Goal: Task Accomplishment & Management: Complete application form

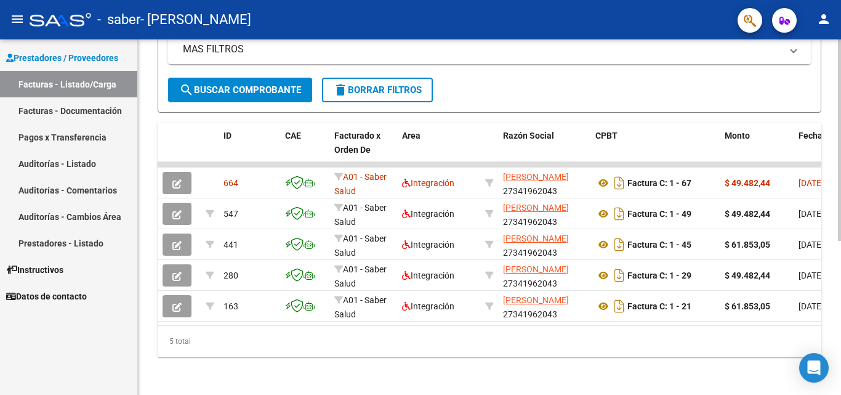
scroll to position [262, 0]
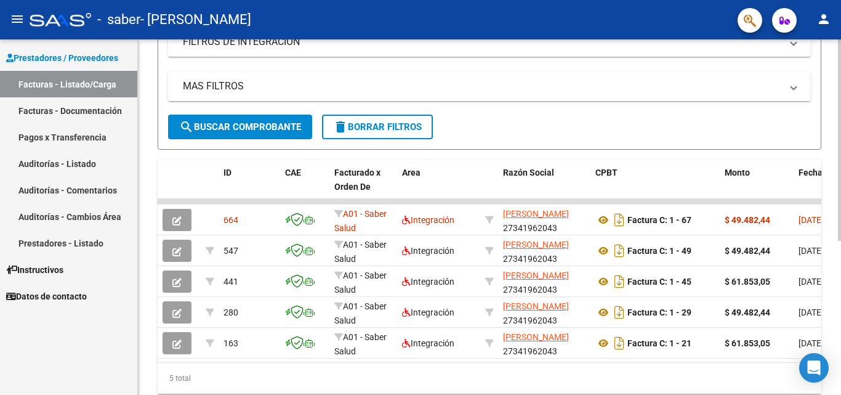
click at [841, 216] on div at bounding box center [839, 271] width 3 height 201
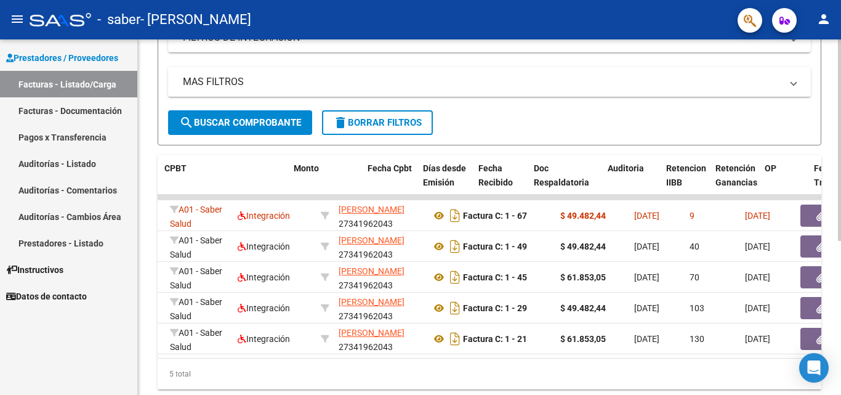
scroll to position [0, 436]
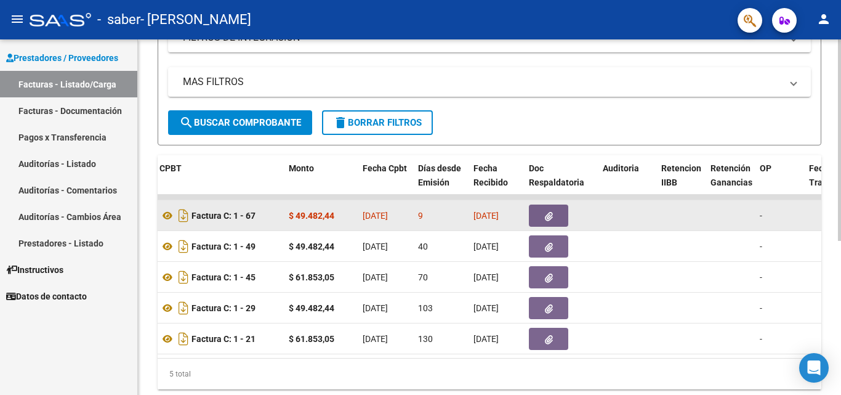
click at [556, 216] on button "button" at bounding box center [548, 215] width 39 height 22
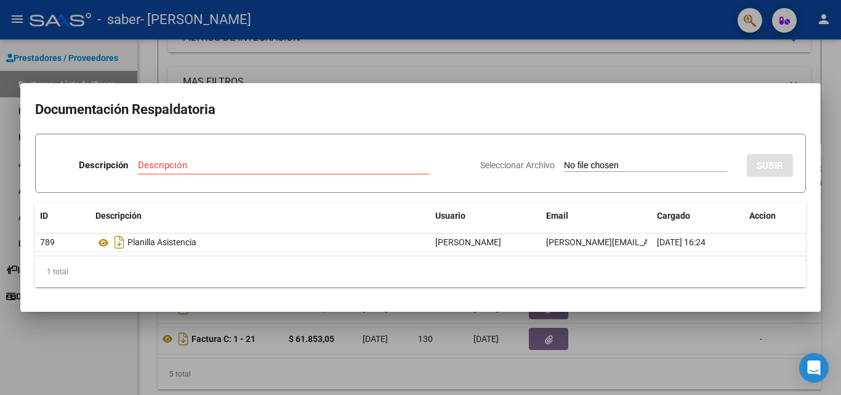
click at [519, 165] on span "Seleccionar Archivo" at bounding box center [517, 165] width 75 height 10
click at [564, 165] on input "Seleccionar Archivo" at bounding box center [645, 166] width 163 height 12
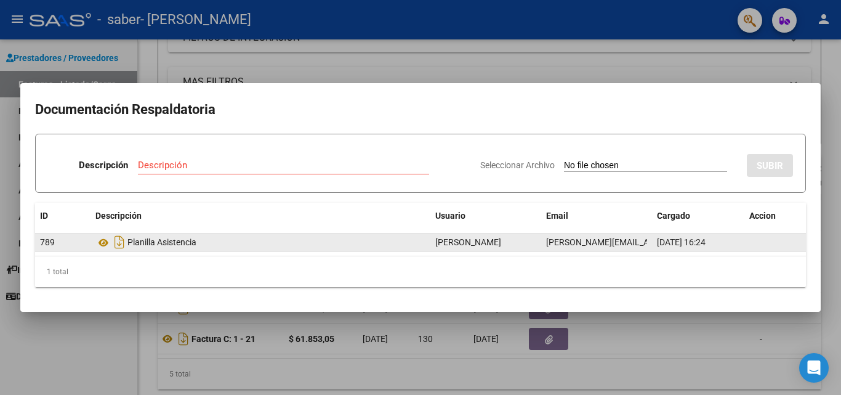
click at [193, 244] on div "Planilla Asistencia" at bounding box center [260, 242] width 330 height 20
click at [100, 240] on icon at bounding box center [103, 242] width 16 height 15
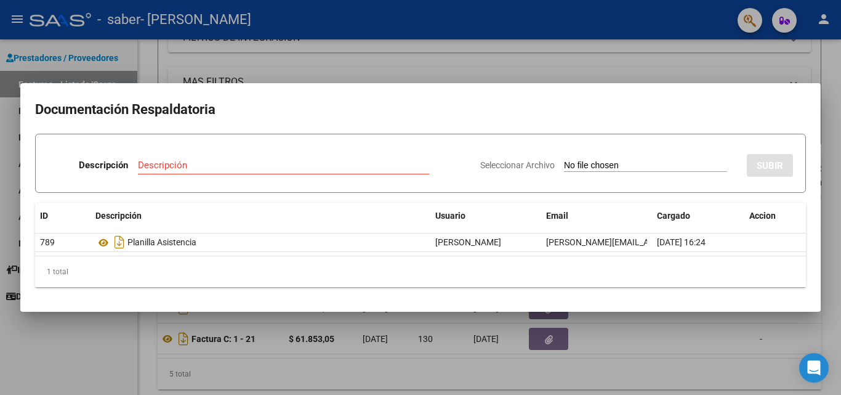
click at [216, 160] on input "Descripción" at bounding box center [283, 165] width 291 height 11
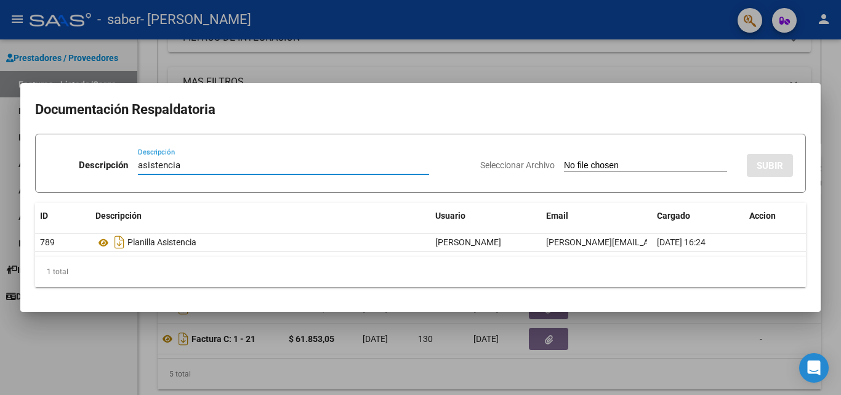
type input "asistencia"
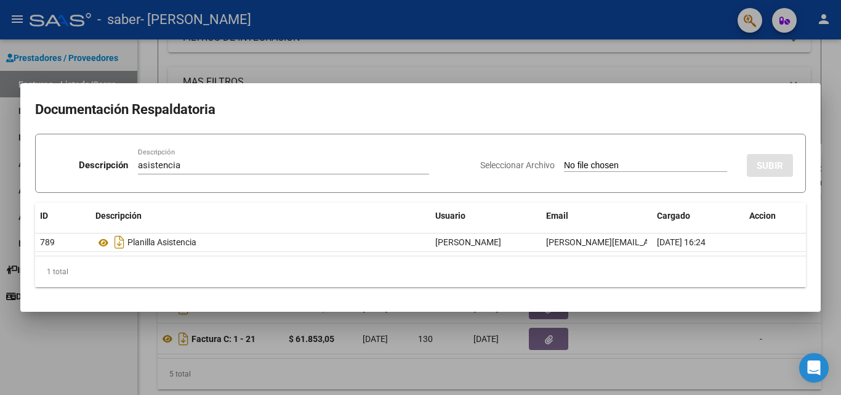
click at [564, 162] on input "Seleccionar Archivo" at bounding box center [645, 166] width 163 height 12
type input "C:\fakepath\ISMAEL-PLANILLA.pdf"
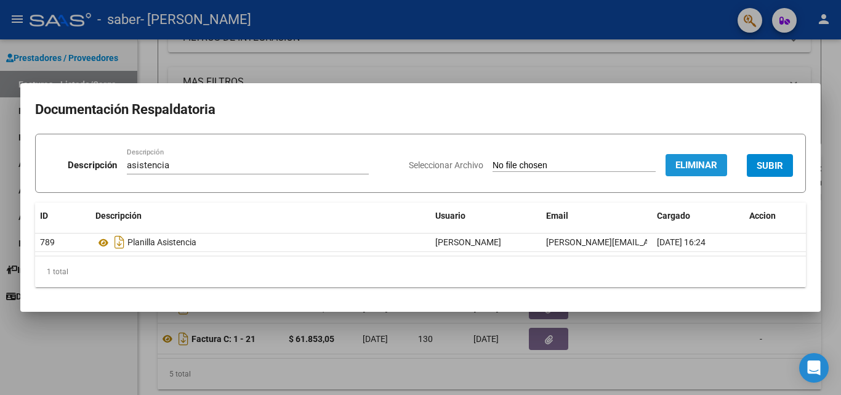
click at [695, 164] on span "Eliminar" at bounding box center [697, 165] width 42 height 11
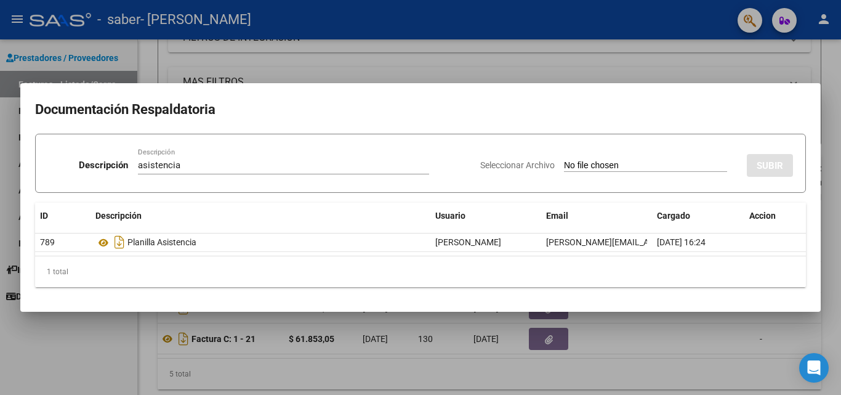
click at [491, 167] on span "Seleccionar Archivo" at bounding box center [517, 165] width 75 height 10
click at [564, 167] on input "Seleccionar Archivo" at bounding box center [645, 166] width 163 height 12
type input "C:\fakepath\planilla ismael 07.pdf"
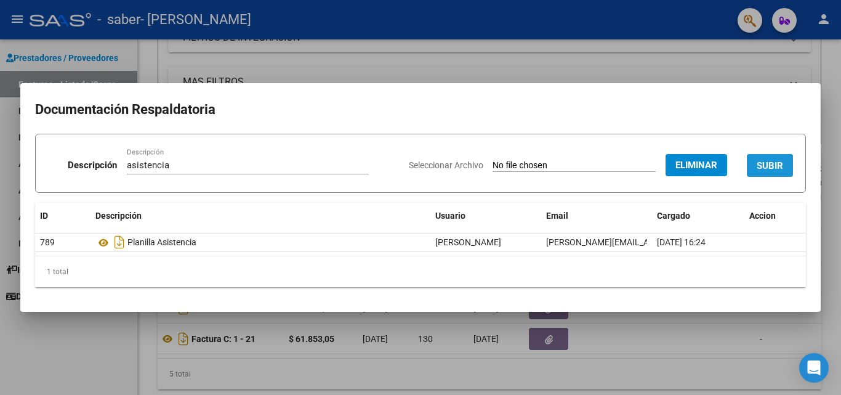
click at [760, 169] on span "SUBIR" at bounding box center [770, 165] width 26 height 11
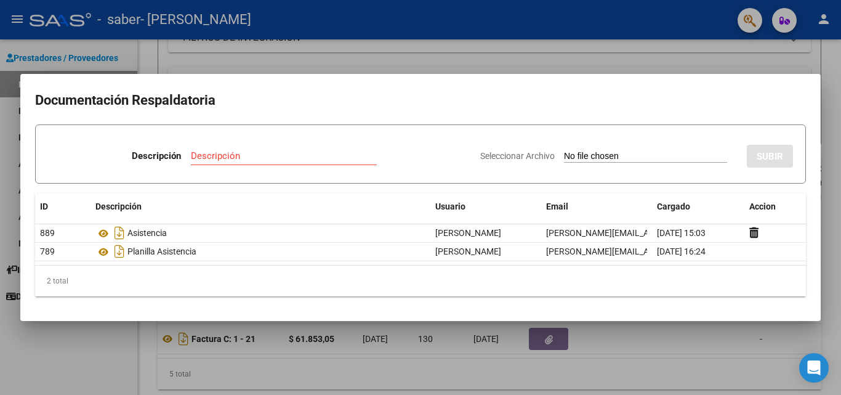
click at [774, 55] on div at bounding box center [420, 197] width 841 height 395
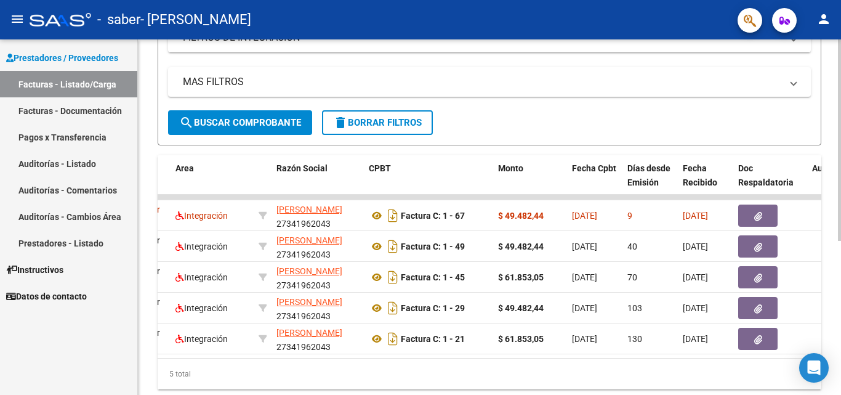
scroll to position [0, 0]
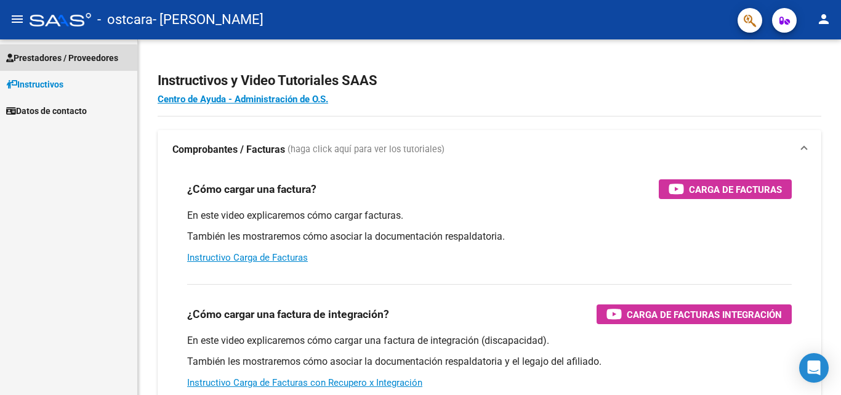
click at [67, 59] on span "Prestadores / Proveedores" at bounding box center [62, 58] width 112 height 14
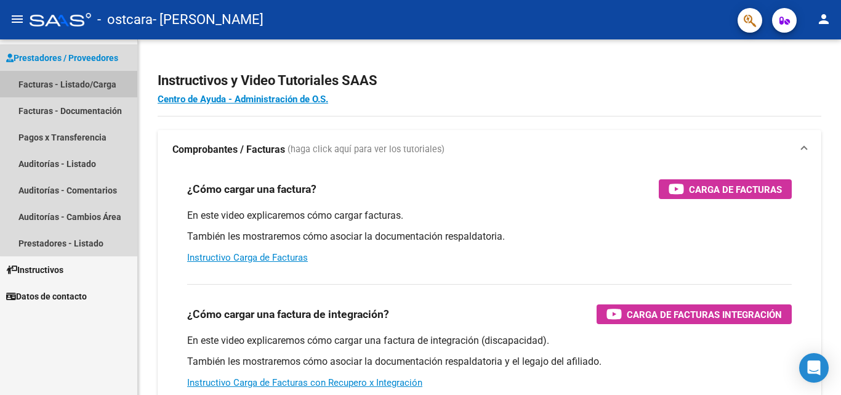
click at [107, 89] on link "Facturas - Listado/Carga" at bounding box center [68, 84] width 137 height 26
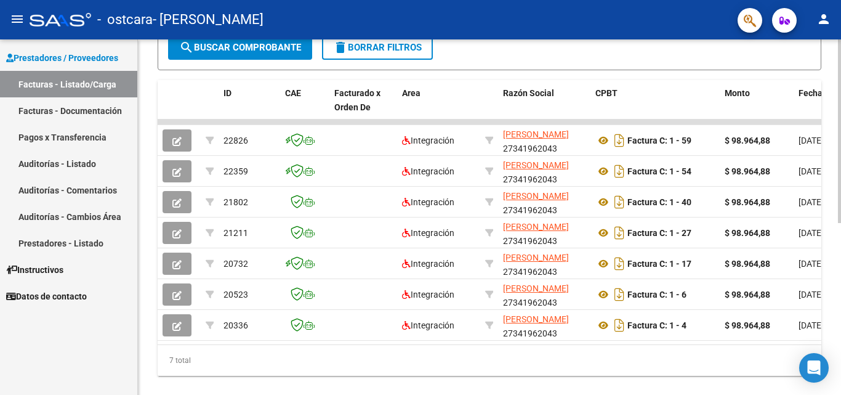
scroll to position [294, 0]
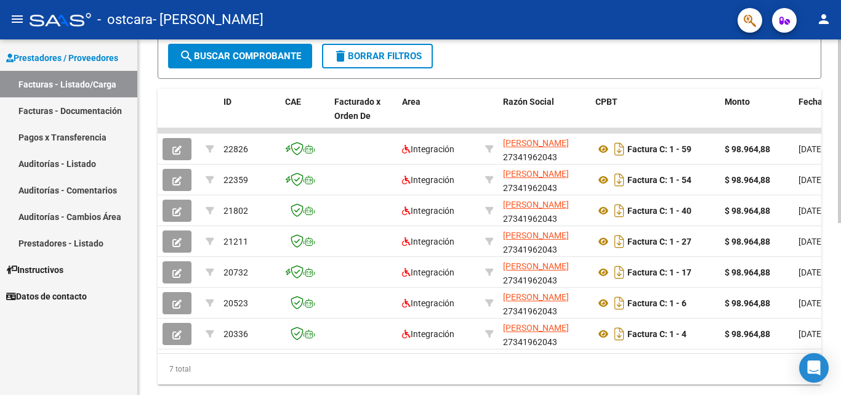
click at [841, 260] on div at bounding box center [839, 288] width 3 height 184
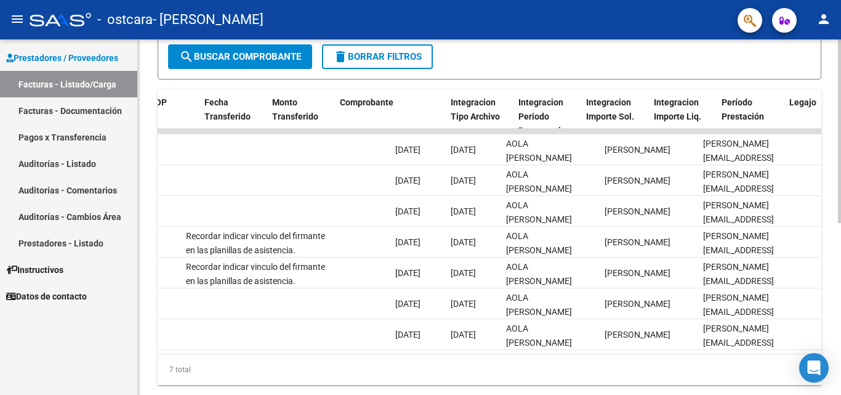
scroll to position [0, 1041]
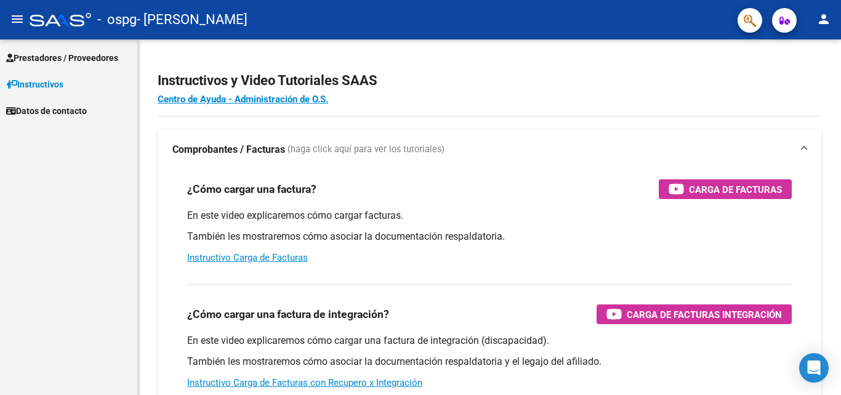
click at [89, 53] on span "Prestadores / Proveedores" at bounding box center [62, 58] width 112 height 14
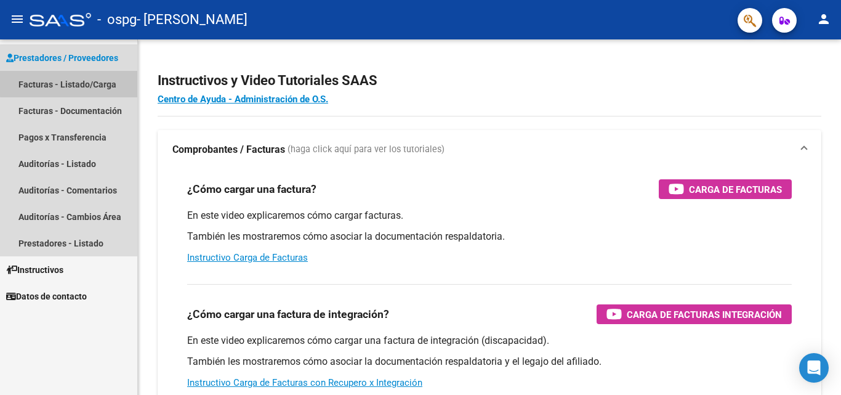
click at [80, 83] on link "Facturas - Listado/Carga" at bounding box center [68, 84] width 137 height 26
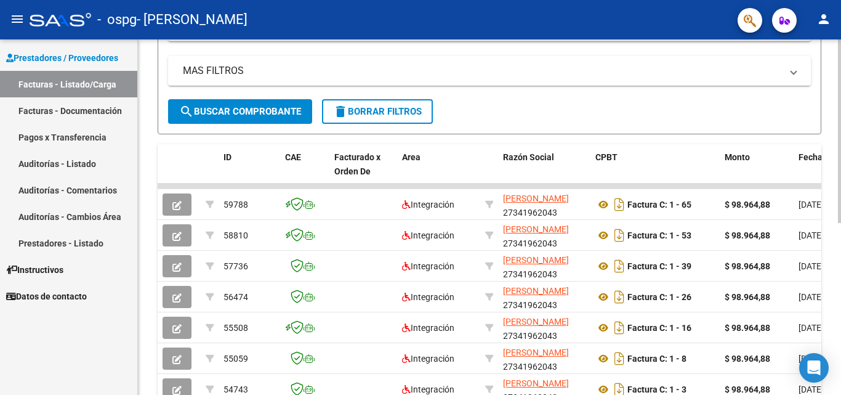
click at [840, 268] on div at bounding box center [839, 258] width 3 height 184
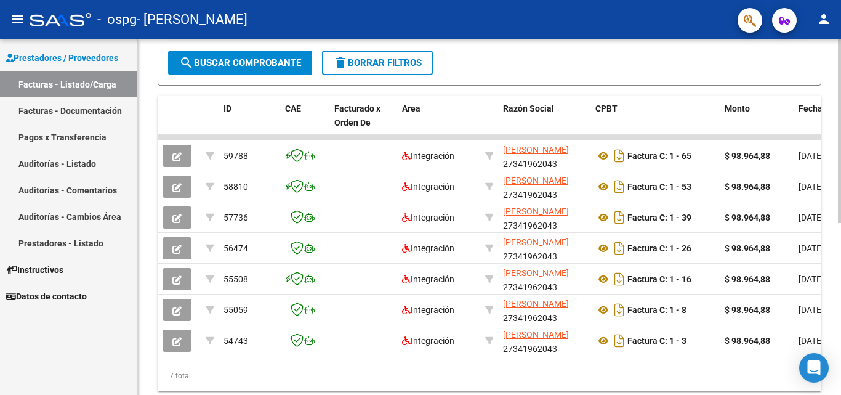
scroll to position [296, 0]
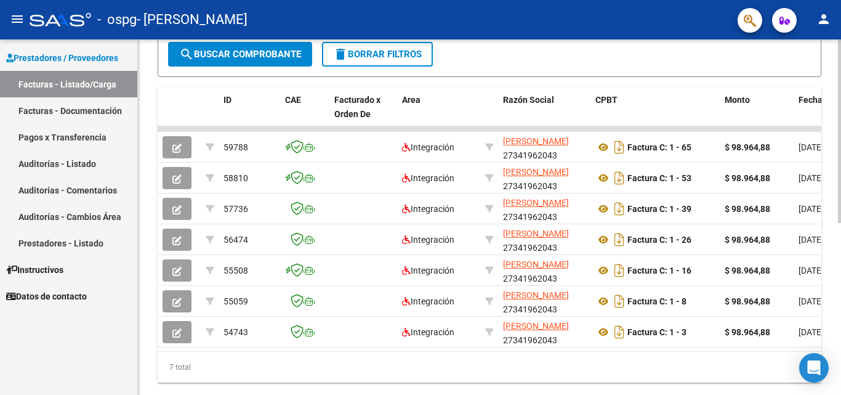
click at [841, 297] on div at bounding box center [839, 289] width 3 height 184
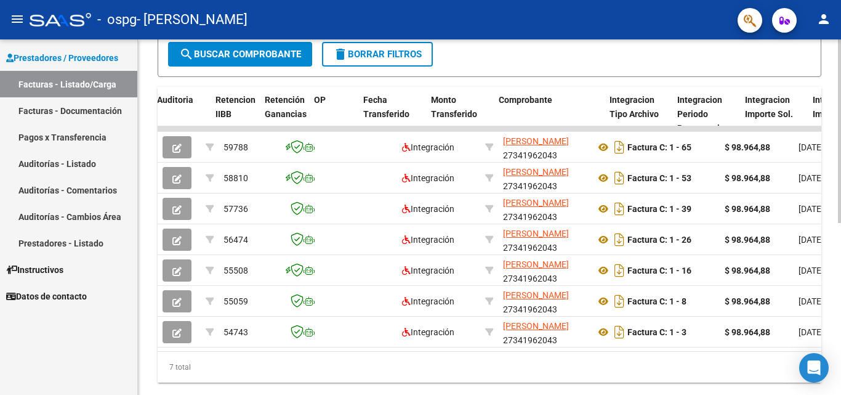
scroll to position [0, 892]
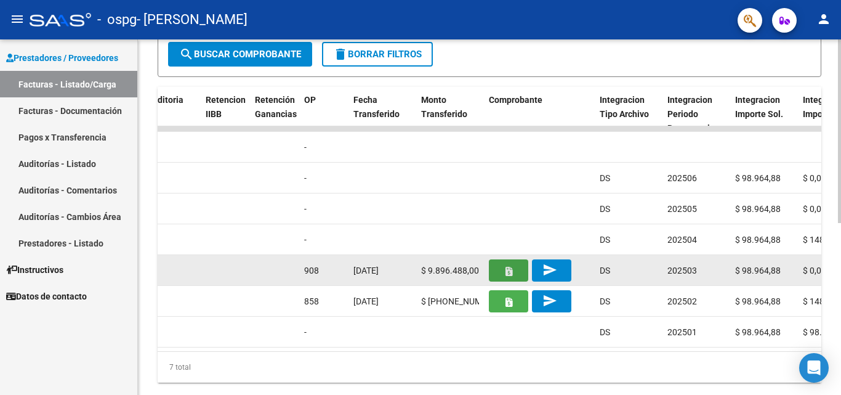
click at [499, 273] on button "button" at bounding box center [508, 270] width 39 height 22
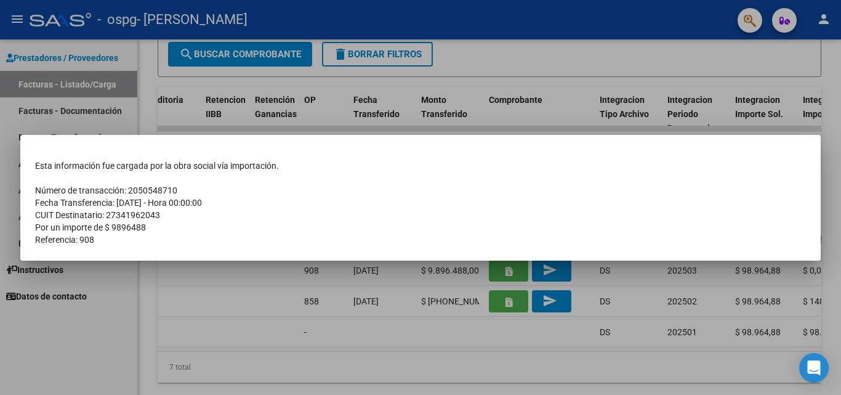
click at [503, 300] on div at bounding box center [420, 197] width 841 height 395
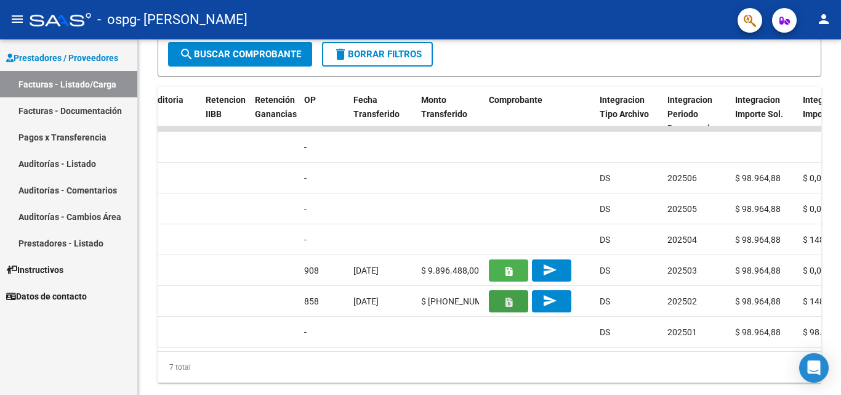
click at [503, 300] on button "button" at bounding box center [508, 301] width 39 height 22
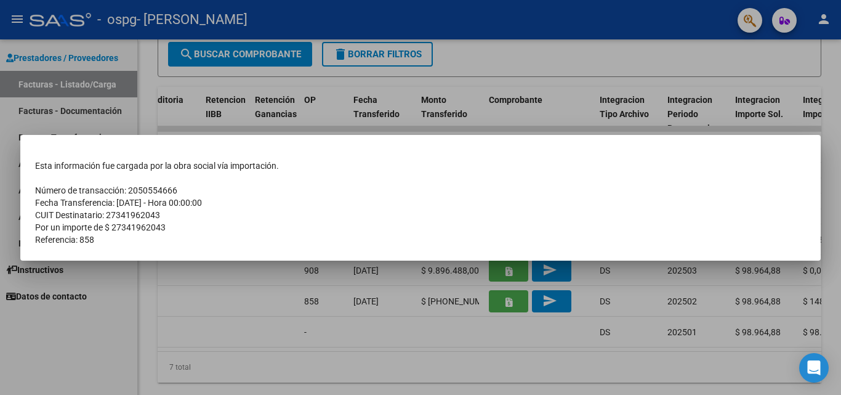
click at [487, 333] on div at bounding box center [420, 197] width 841 height 395
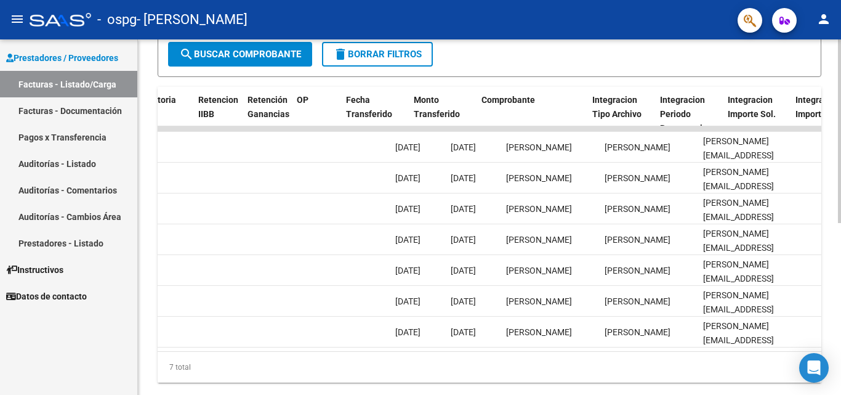
scroll to position [0, 876]
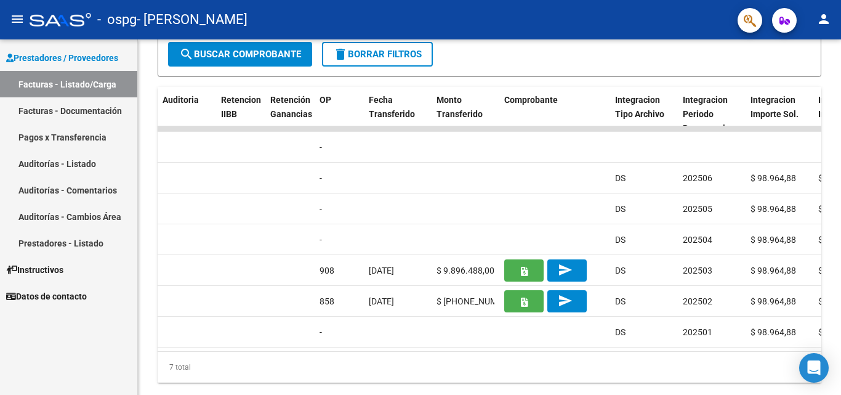
drag, startPoint x: 297, startPoint y: 256, endPoint x: 102, endPoint y: 47, distance: 286.3
click at [102, 47] on mat-sidenav-container "Prestadores / Proveedores Facturas - Listado/Carga Facturas - Documentación Pag…" at bounding box center [420, 216] width 841 height 355
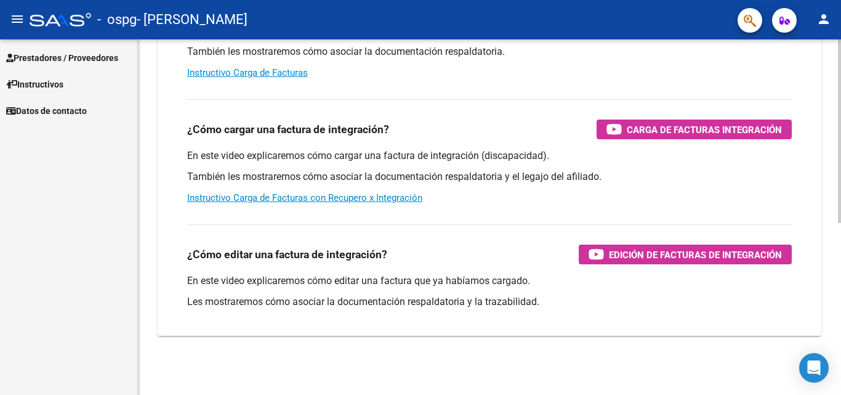
scroll to position [185, 0]
